Goal: Find specific page/section: Find specific page/section

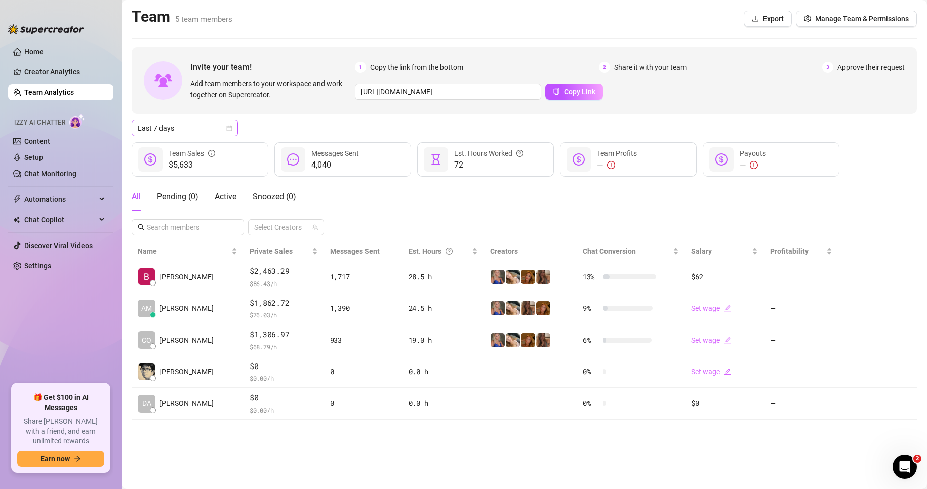
click at [173, 129] on span "Last 7 days" at bounding box center [185, 128] width 94 height 15
click at [185, 148] on div "Last 24 hours" at bounding box center [185, 148] width 90 height 11
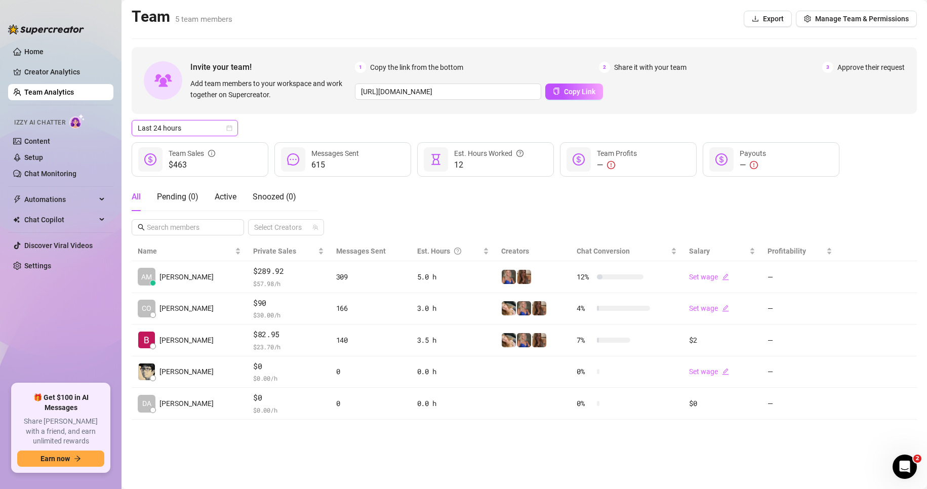
click at [198, 133] on span "Last 24 hours" at bounding box center [185, 128] width 94 height 15
click at [186, 161] on div "Last 7 days" at bounding box center [185, 164] width 90 height 11
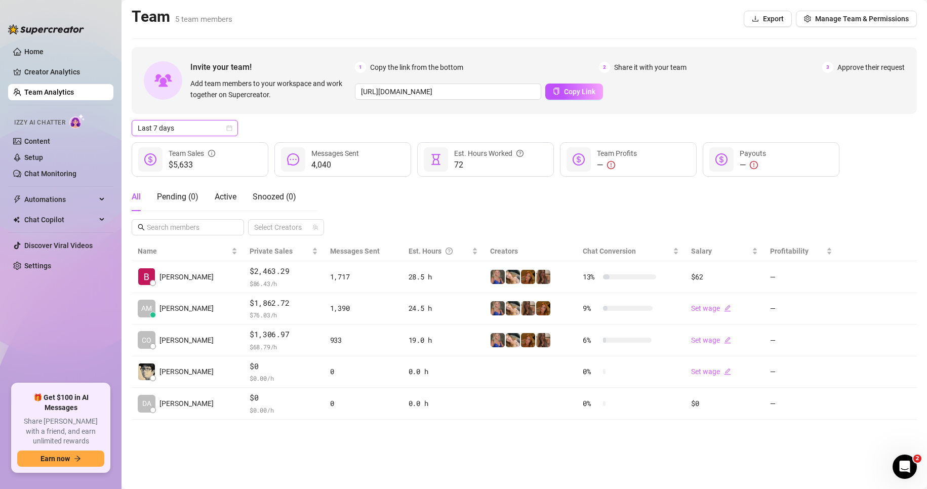
click at [258, 130] on div "Last 7 days Last 7 days" at bounding box center [524, 128] width 785 height 16
click at [54, 71] on link "Creator Analytics" at bounding box center [64, 72] width 81 height 16
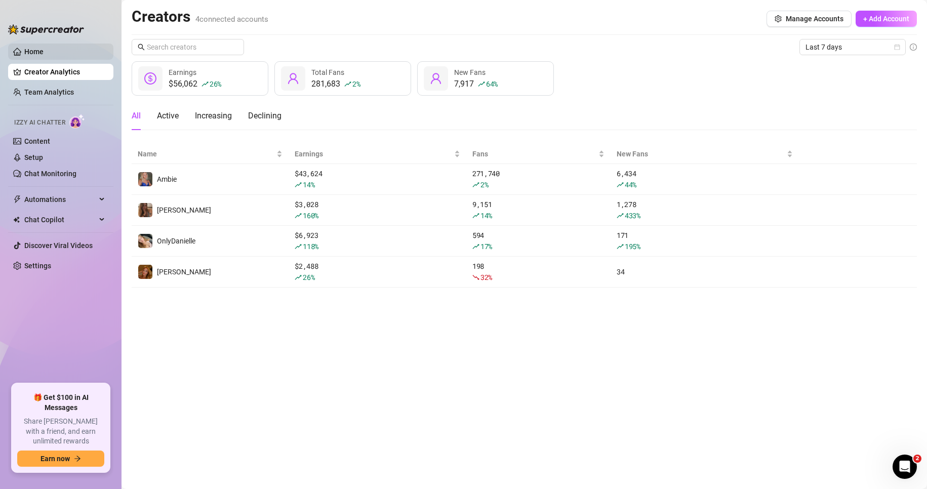
click at [44, 56] on link "Home" at bounding box center [33, 52] width 19 height 8
